Goal: Task Accomplishment & Management: Use online tool/utility

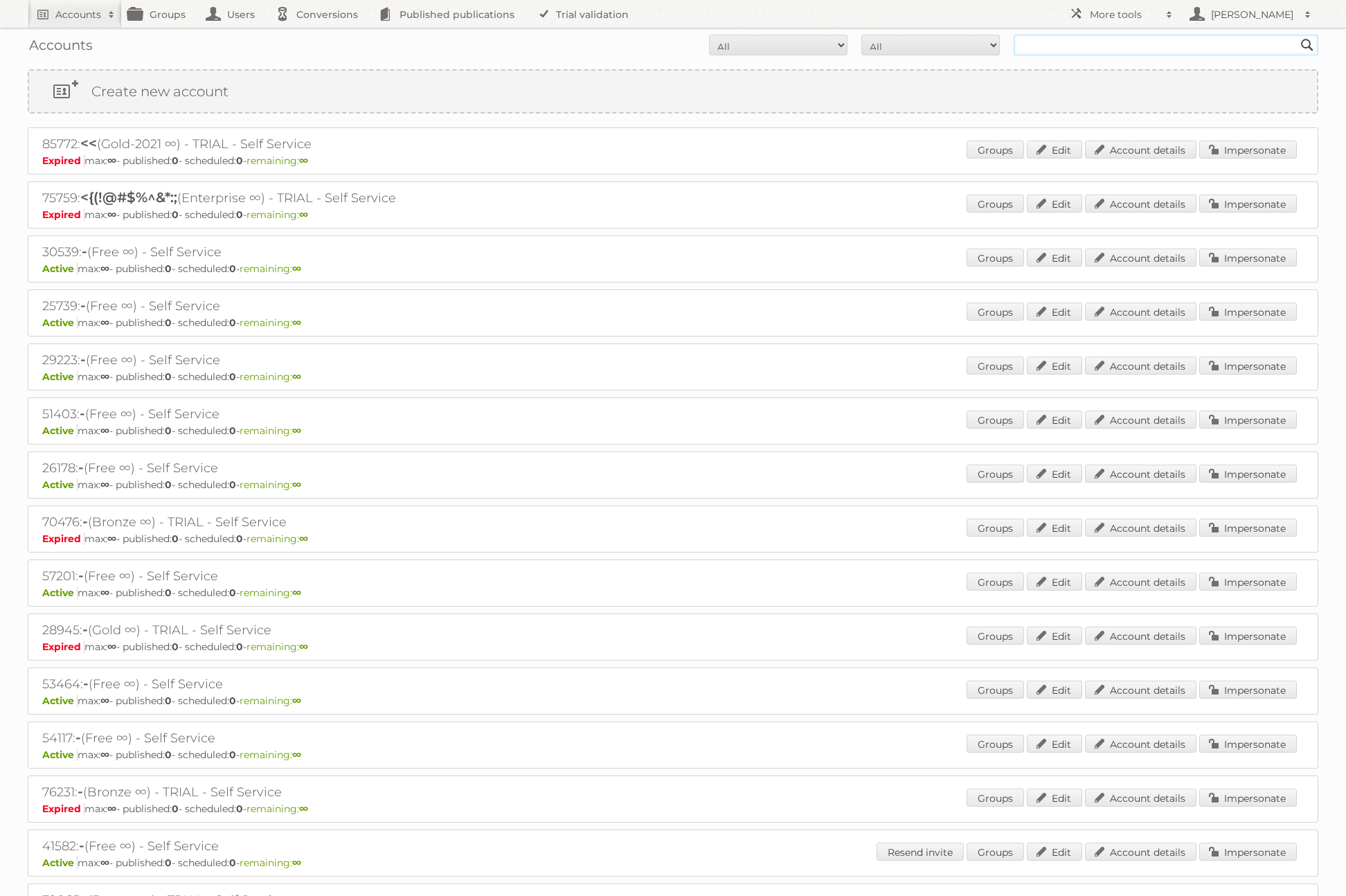
click at [1070, 49] on input "text" at bounding box center [1166, 45] width 305 height 21
type input "l"
type input "[PERSON_NAME][EMAIL_ADDRESS][DOMAIN_NAME]"
click at [1297, 34] on input "Search" at bounding box center [1307, 45] width 21 height 21
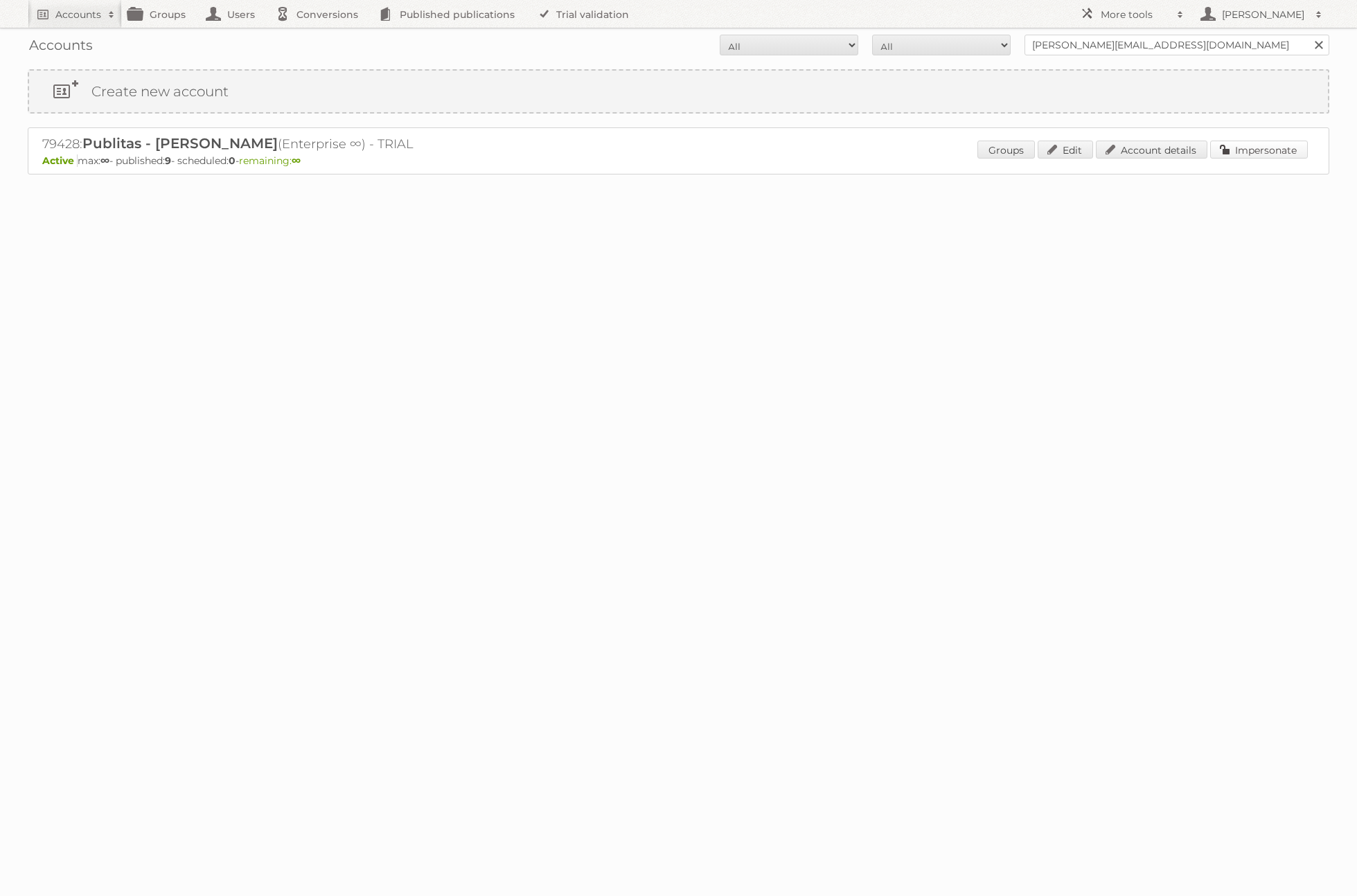
click at [1273, 156] on link "Impersonate" at bounding box center [1259, 150] width 97 height 18
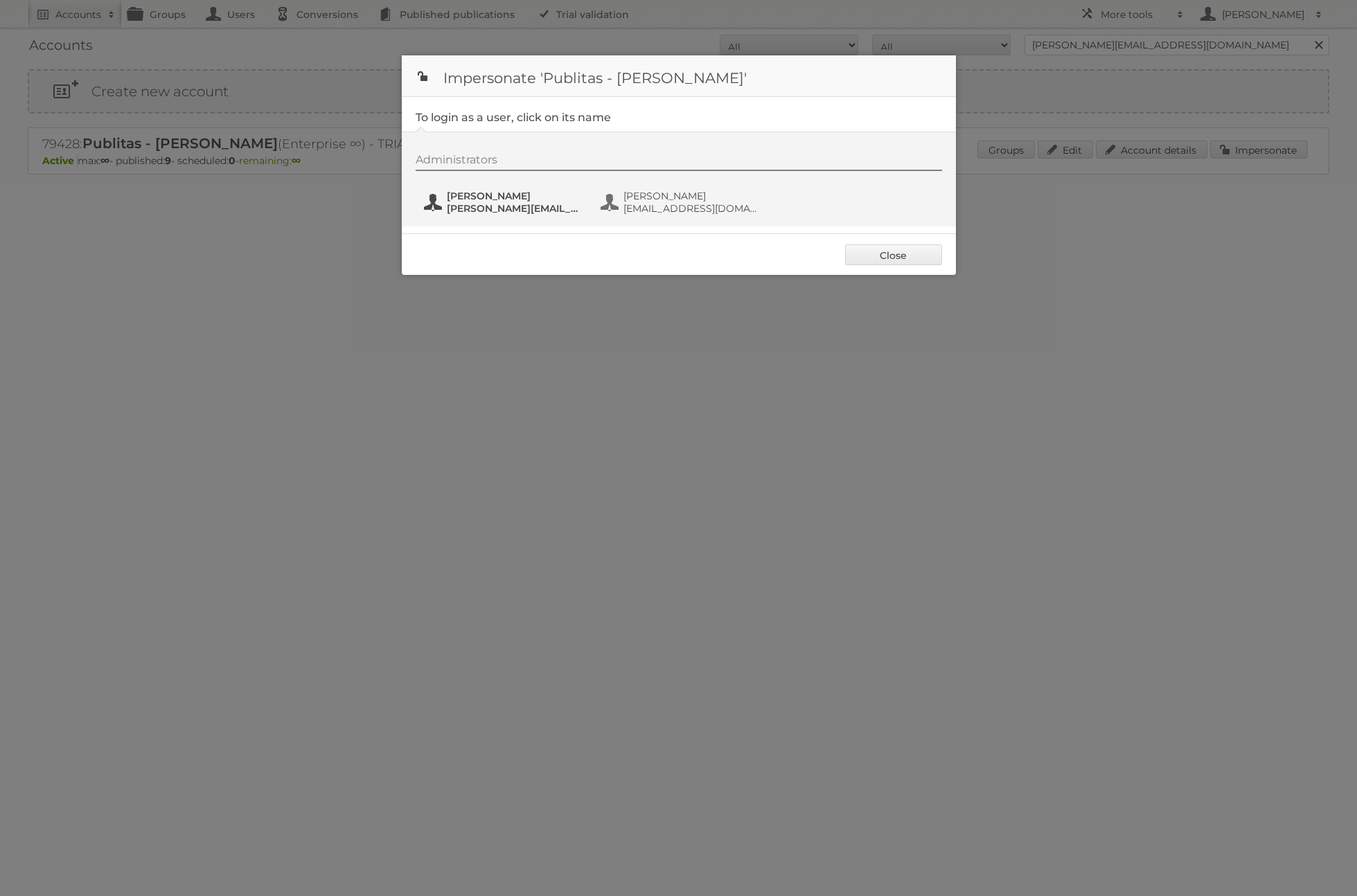
click at [506, 202] on span "[PERSON_NAME][EMAIL_ADDRESS][DOMAIN_NAME]" at bounding box center [513, 208] width 134 height 13
